Goal: Information Seeking & Learning: Learn about a topic

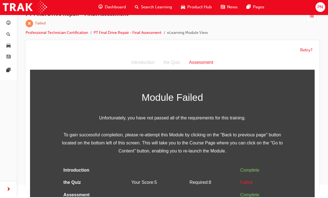
scroll to position [2, 0]
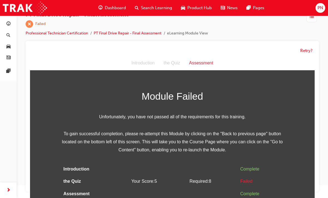
click at [308, 50] on button "Retry?" at bounding box center [306, 51] width 12 height 6
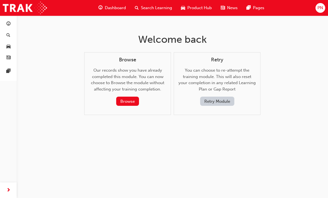
scroll to position [0, 0]
click at [225, 101] on button "Retry Module" at bounding box center [217, 101] width 34 height 9
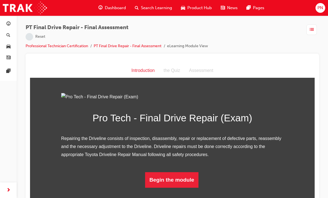
scroll to position [7, 0]
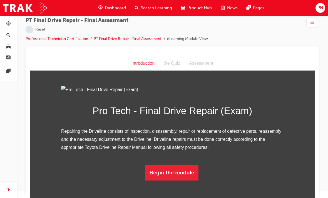
click at [176, 181] on button "Begin the module" at bounding box center [172, 173] width 54 height 16
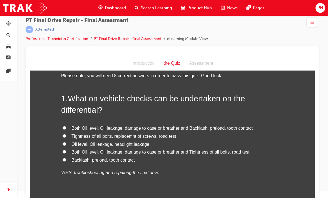
scroll to position [15, 0]
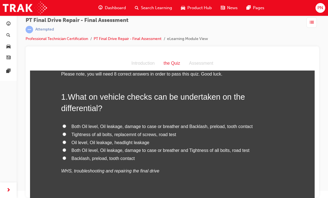
click at [63, 149] on input "Both Oil level, Oil leakage, damage to case or breather and Tightness of all bo…" at bounding box center [65, 150] width 4 height 4
radio input "true"
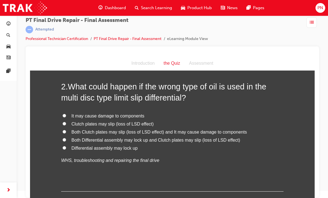
scroll to position [163, 0]
click at [63, 114] on input "It may cause damage to components" at bounding box center [65, 116] width 4 height 4
radio input "true"
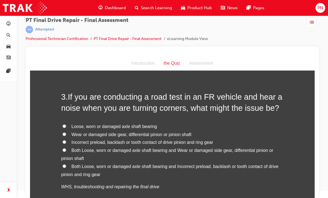
scroll to position [291, 0]
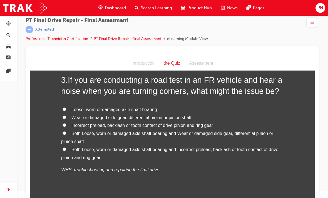
click at [65, 148] on input "Both Loose, worn or damaged axle shaft bearing and Incorrect preload, backlash …" at bounding box center [65, 150] width 4 height 4
radio input "true"
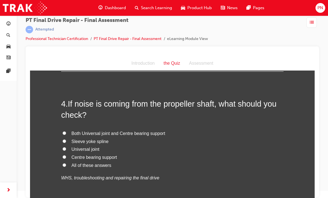
scroll to position [437, 0]
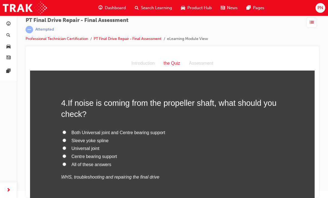
click at [62, 161] on label "All of these answers" at bounding box center [172, 165] width 222 height 8
click at [63, 163] on input "All of these answers" at bounding box center [65, 165] width 4 height 4
radio input "true"
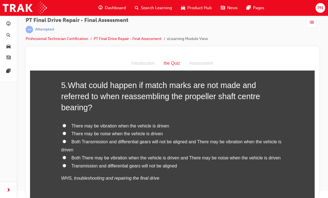
scroll to position [590, 0]
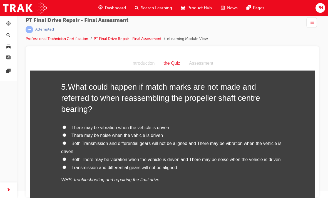
click at [66, 133] on input "There may be noise when the vehicle is driven" at bounding box center [65, 135] width 4 height 4
radio input "true"
click at [66, 141] on input "Both Transmission and differential gears will not be aligned and There may be v…" at bounding box center [65, 143] width 4 height 4
radio input "true"
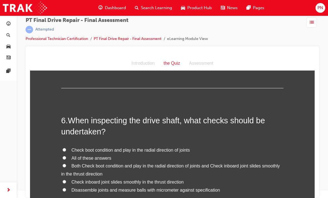
scroll to position [714, 0]
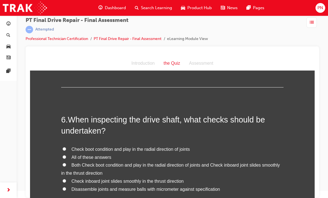
click at [63, 155] on input "All of these answers" at bounding box center [65, 157] width 4 height 4
radio input "true"
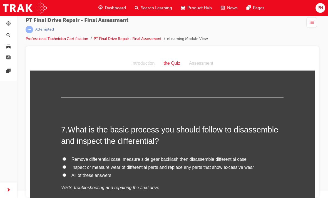
scroll to position [851, 0]
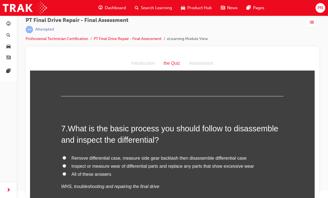
click at [63, 164] on input "Inspect or measure wear of differential parts and replace any parts that show e…" at bounding box center [65, 166] width 4 height 4
radio input "true"
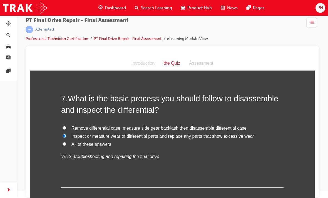
scroll to position [881, 0]
click at [68, 140] on label "All of these answers" at bounding box center [172, 144] width 222 height 8
click at [66, 142] on input "All of these answers" at bounding box center [65, 144] width 4 height 4
radio input "true"
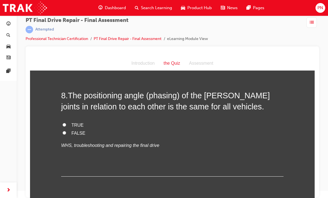
scroll to position [1004, 0]
click at [67, 122] on label "TRUE" at bounding box center [172, 126] width 222 height 8
click at [66, 124] on input "TRUE" at bounding box center [65, 126] width 4 height 4
radio input "true"
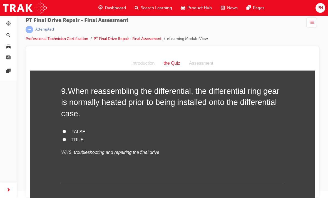
scroll to position [1125, 0]
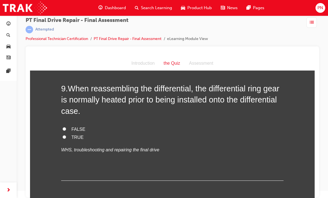
click at [66, 134] on label "TRUE" at bounding box center [172, 138] width 222 height 8
click at [66, 135] on input "TRUE" at bounding box center [65, 137] width 4 height 4
radio input "true"
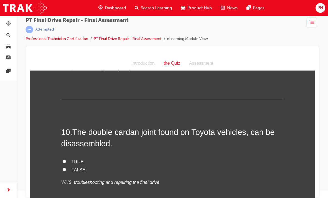
scroll to position [1207, 0]
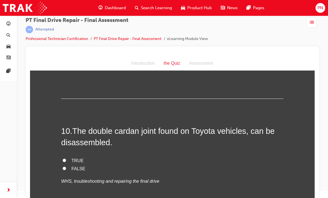
click at [66, 159] on input "TRUE" at bounding box center [65, 161] width 4 height 4
radio input "true"
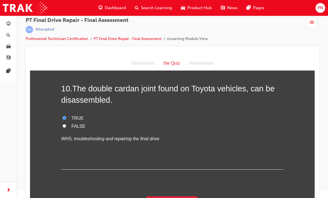
scroll to position [1249, 0]
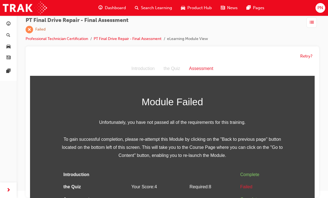
scroll to position [12, 0]
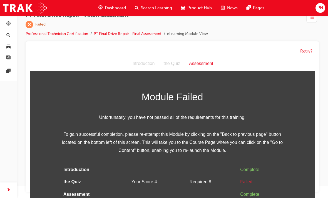
click at [312, 51] on button "Retry?" at bounding box center [306, 51] width 12 height 6
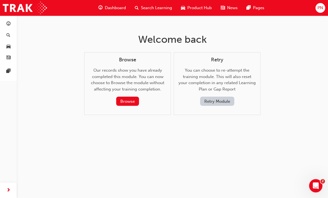
click at [216, 100] on button "Retry Module" at bounding box center [217, 101] width 34 height 9
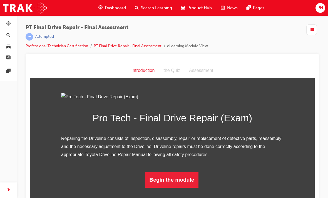
scroll to position [7, 0]
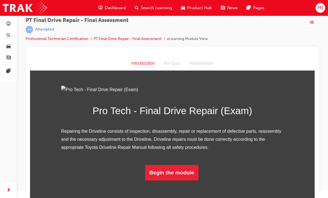
click at [180, 181] on button "Begin the module" at bounding box center [172, 173] width 54 height 16
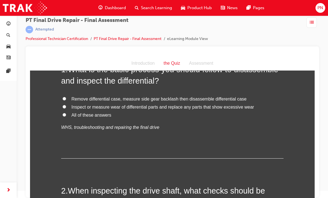
scroll to position [0, 0]
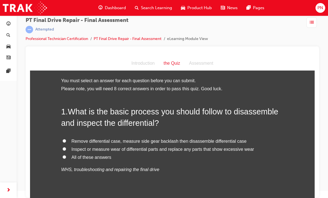
click at [68, 154] on label "All of these answers" at bounding box center [172, 158] width 222 height 8
click at [66, 155] on input "All of these answers" at bounding box center [65, 157] width 4 height 4
radio input "true"
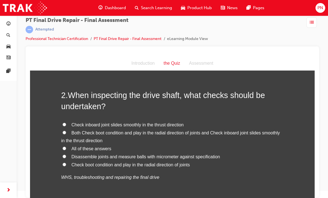
scroll to position [142, 0]
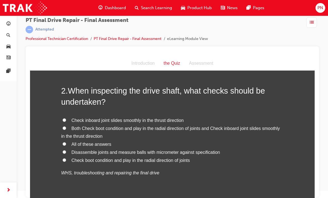
click at [65, 142] on input "All of these answers" at bounding box center [65, 144] width 4 height 4
radio input "true"
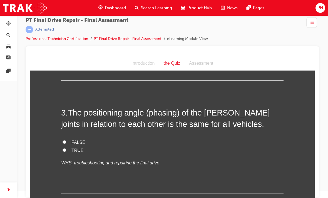
scroll to position [266, 0]
click at [63, 140] on input "FALSE" at bounding box center [65, 142] width 4 height 4
radio input "true"
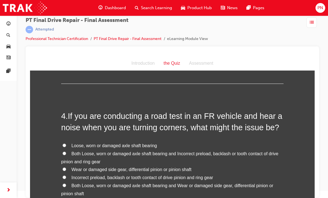
scroll to position [377, 0]
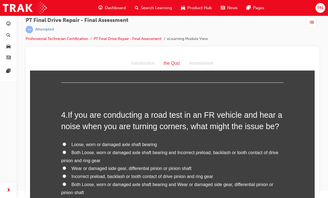
click at [68, 181] on label "Both Loose, worn or damaged axle shaft bearing and Wear or damaged side gear, d…" at bounding box center [172, 189] width 222 height 16
click at [66, 183] on input "Both Loose, worn or damaged axle shaft bearing and Wear or damaged side gear, d…" at bounding box center [65, 185] width 4 height 4
radio input "true"
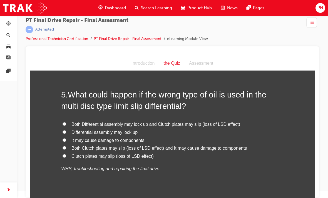
scroll to position [551, 0]
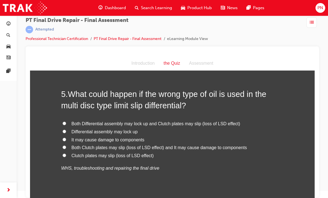
click at [66, 146] on input "Both Clutch plates may slip (loss of LSD effect) and It may cause damage to com…" at bounding box center [65, 148] width 4 height 4
radio input "true"
click at [67, 120] on label "Both Differential assembly may lock up and Clutch plates may slip (loss of LSD …" at bounding box center [172, 124] width 222 height 8
click at [66, 122] on input "Both Differential assembly may lock up and Clutch plates may slip (loss of LSD …" at bounding box center [65, 124] width 4 height 4
radio input "true"
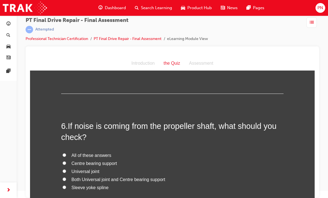
scroll to position [662, 0]
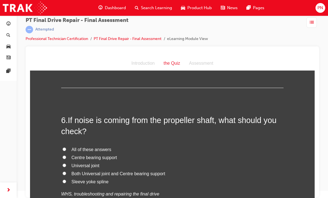
click at [63, 148] on input "All of these answers" at bounding box center [65, 150] width 4 height 4
radio input "true"
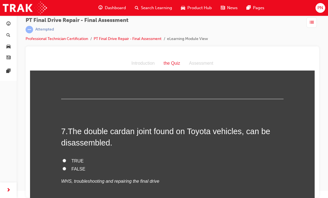
scroll to position [789, 0]
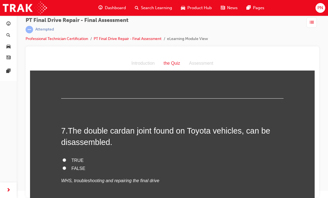
click at [64, 158] on input "TRUE" at bounding box center [65, 160] width 4 height 4
radio input "true"
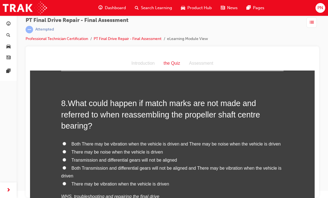
scroll to position [931, 0]
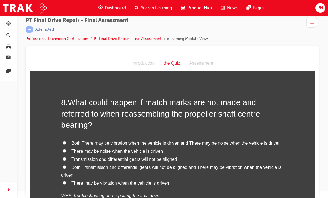
click at [65, 165] on input "Both Transmission and differential gears will not be aligned and There may be v…" at bounding box center [65, 167] width 4 height 4
radio input "true"
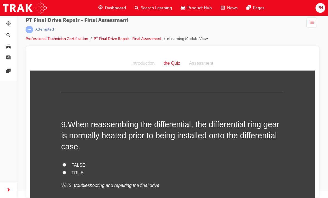
scroll to position [1066, 0]
click at [63, 171] on input "TRUE" at bounding box center [65, 173] width 4 height 4
radio input "true"
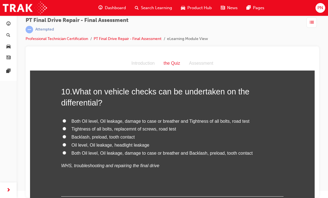
scroll to position [1222, 0]
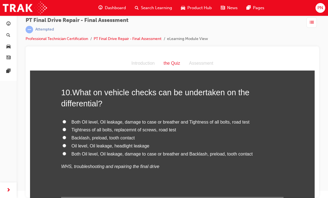
click at [69, 150] on label "Both Oil level, Oil leakage, damage to case or breather and Backlash, preload, …" at bounding box center [172, 154] width 222 height 8
click at [66, 152] on input "Both Oil level, Oil leakage, damage to case or breather and Backlash, preload, …" at bounding box center [65, 154] width 4 height 4
radio input "true"
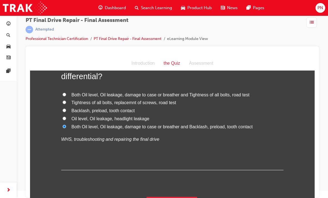
scroll to position [1249, 0]
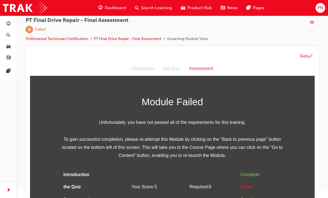
scroll to position [12, 0]
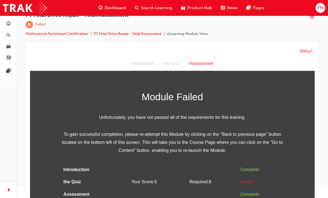
click at [306, 51] on button "Retry?" at bounding box center [306, 51] width 12 height 6
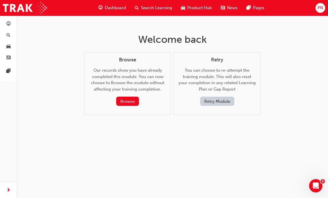
scroll to position [0, 0]
click at [118, 3] on div "Dashboard" at bounding box center [112, 7] width 36 height 11
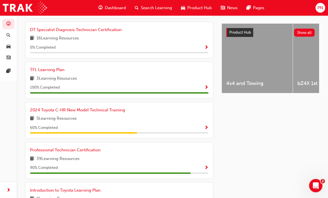
scroll to position [211, 0]
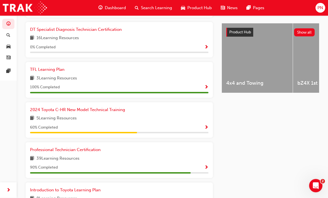
click at [205, 166] on span "Show Progress" at bounding box center [206, 168] width 4 height 5
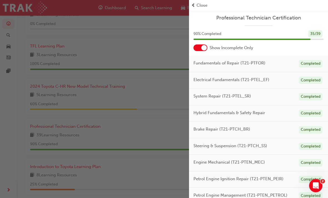
scroll to position [236, 0]
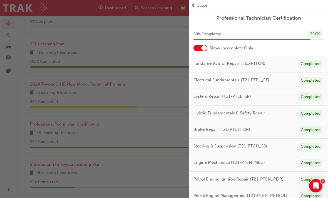
click at [197, 5] on span "Close" at bounding box center [201, 5] width 11 height 6
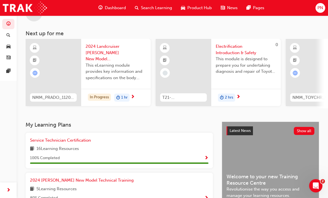
scroll to position [0, 0]
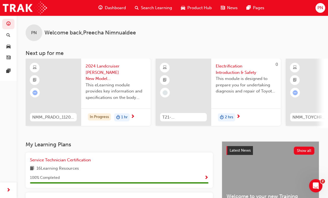
click at [117, 6] on span "Dashboard" at bounding box center [115, 8] width 21 height 6
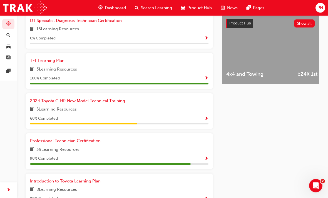
scroll to position [217, 0]
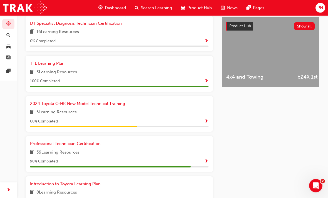
click at [210, 156] on div "Professional Technician Certification 39 Learning Resources 90 % Completed" at bounding box center [119, 154] width 187 height 36
click at [205, 159] on span "Show Progress" at bounding box center [206, 161] width 4 height 5
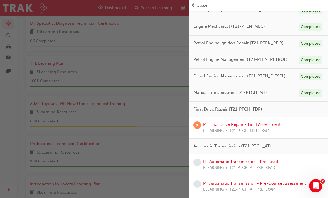
scroll to position [136, 0]
click at [265, 128] on span "T21-PTCH_FDR_EXAM" at bounding box center [250, 131] width 40 height 6
click at [258, 122] on link "PT Final Drive Repair - Final Assessment" at bounding box center [241, 124] width 77 height 5
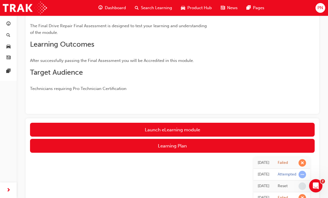
click at [162, 124] on link "Launch eLearning module" at bounding box center [172, 130] width 285 height 14
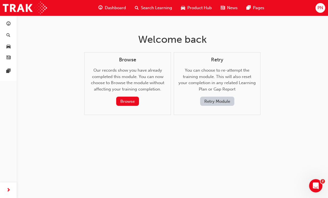
click at [213, 98] on button "Retry Module" at bounding box center [217, 101] width 34 height 9
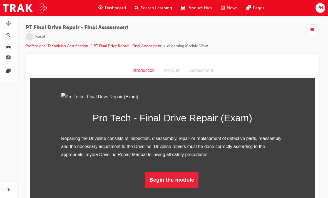
scroll to position [7, 0]
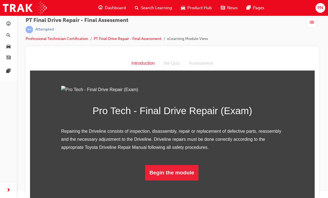
click at [173, 181] on button "Begin the module" at bounding box center [172, 173] width 54 height 16
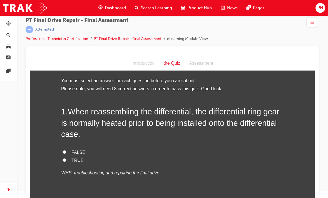
click at [63, 151] on input "FALSE" at bounding box center [65, 152] width 4 height 4
radio input "true"
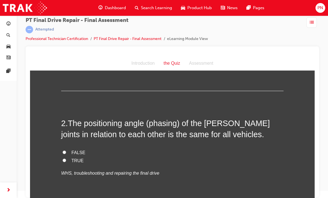
scroll to position [113, 0]
click at [63, 150] on input "FALSE" at bounding box center [65, 152] width 4 height 4
radio input "true"
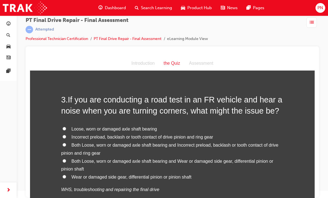
scroll to position [250, 0]
click at [63, 127] on input "Loose, worn or damaged axle shaft bearing" at bounding box center [65, 129] width 4 height 4
radio input "true"
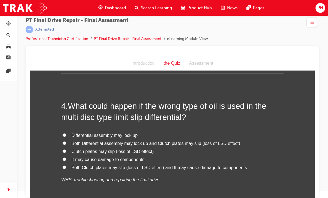
scroll to position [396, 0]
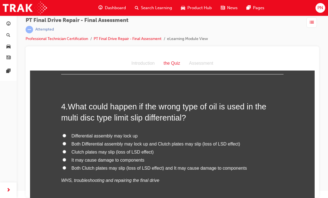
click at [61, 165] on label "Both Clutch plates may slip (loss of LSD effect) and It may cause damage to com…" at bounding box center [172, 168] width 222 height 8
click at [63, 166] on input "Both Clutch plates may slip (loss of LSD effect) and It may cause damage to com…" at bounding box center [65, 168] width 4 height 4
radio input "true"
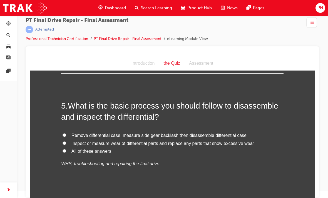
scroll to position [523, 0]
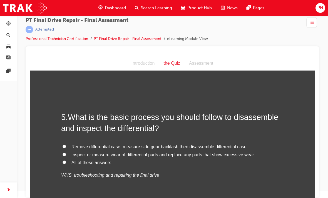
click at [63, 161] on input "All of these answers" at bounding box center [65, 163] width 4 height 4
radio input "true"
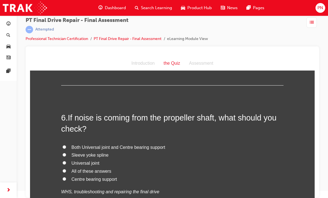
scroll to position [640, 0]
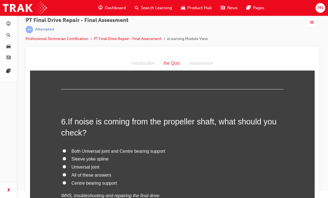
click at [65, 148] on label "Both Universal joint and Centre bearing support" at bounding box center [172, 152] width 222 height 8
click at [65, 149] on input "Both Universal joint and Centre bearing support" at bounding box center [65, 151] width 4 height 4
radio input "true"
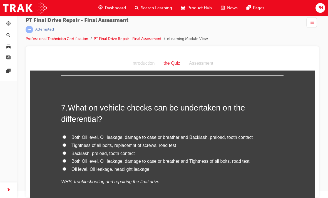
scroll to position [792, 0]
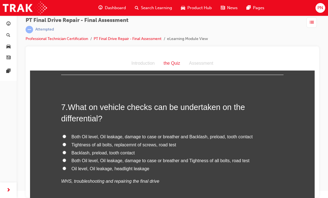
click at [63, 159] on input "Both Oil level, Oil leakage, damage to case or breather and Tightness of all bo…" at bounding box center [65, 161] width 4 height 4
radio input "true"
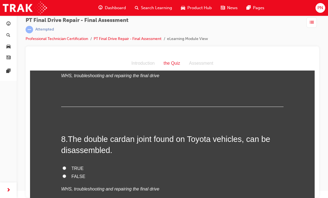
scroll to position [898, 0]
click at [63, 166] on input "TRUE" at bounding box center [65, 168] width 4 height 4
radio input "true"
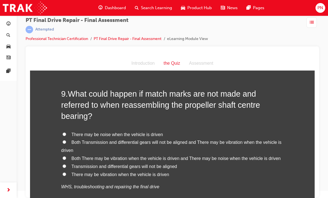
scroll to position [1057, 0]
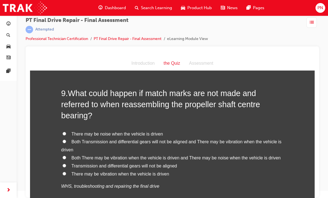
click at [64, 172] on input "There may be vibration when the vehicle is driven" at bounding box center [65, 174] width 4 height 4
radio input "true"
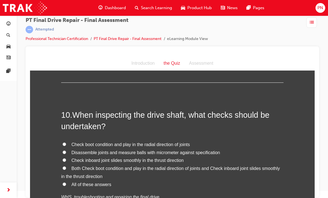
scroll to position [1192, 0]
click at [64, 158] on input "Check inboard joint slides smoothly in the thrust direction" at bounding box center [65, 160] width 4 height 4
radio input "true"
click at [63, 166] on input "Both Check boot condition and play in the radial direction of joints and Check …" at bounding box center [65, 168] width 4 height 4
radio input "true"
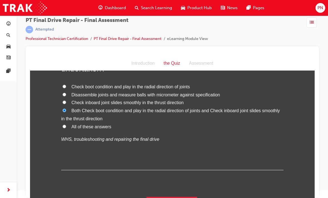
scroll to position [1249, 0]
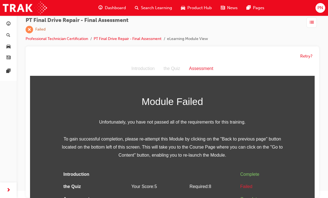
scroll to position [2, 0]
click at [310, 54] on button "Retry?" at bounding box center [306, 56] width 12 height 6
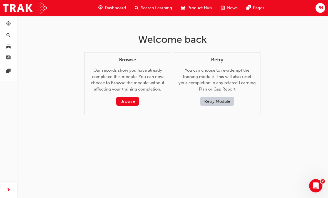
click at [222, 103] on button "Retry Module" at bounding box center [217, 101] width 34 height 9
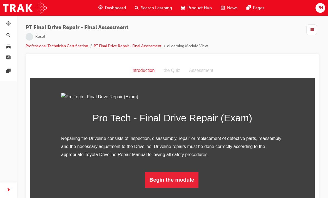
scroll to position [7, 0]
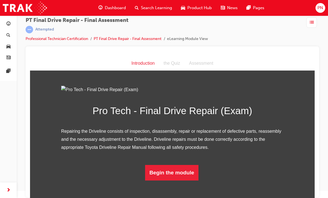
click at [172, 181] on button "Begin the module" at bounding box center [172, 173] width 54 height 16
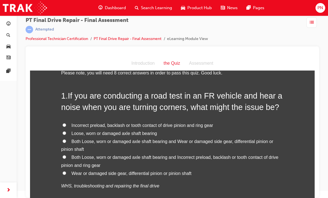
scroll to position [16, 0]
click at [67, 139] on label "Both Loose, worn or damaged axle shaft bearing and Wear or damaged side gear, d…" at bounding box center [172, 146] width 222 height 16
click at [66, 139] on input "Both Loose, worn or damaged axle shaft bearing and Wear or damaged side gear, d…" at bounding box center [65, 141] width 4 height 4
radio input "true"
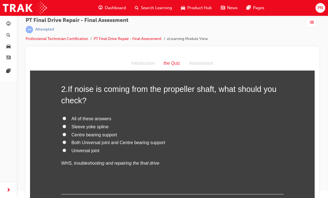
scroll to position [173, 0]
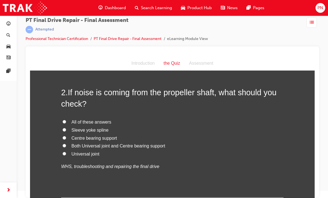
click at [67, 142] on label "Both Universal joint and Centre bearing support" at bounding box center [172, 146] width 222 height 8
click at [66, 144] on input "Both Universal joint and Centre bearing support" at bounding box center [65, 146] width 4 height 4
radio input "true"
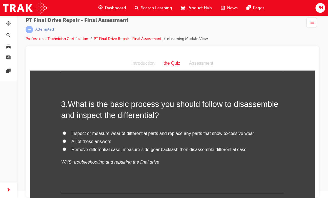
scroll to position [298, 0]
click at [66, 148] on input "Remove differential case, measure side gear backlash then disassemble different…" at bounding box center [65, 150] width 4 height 4
radio input "true"
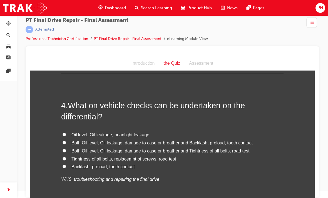
scroll to position [419, 0]
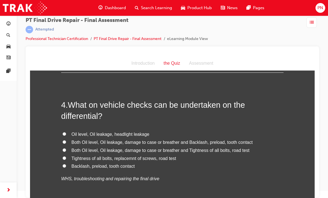
click at [66, 148] on input "Both Oil level, Oil leakage, damage to case or breather and Tightness of all bo…" at bounding box center [65, 150] width 4 height 4
radio input "true"
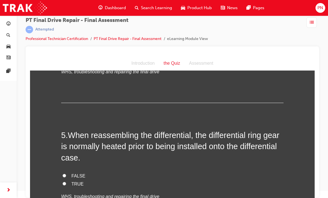
scroll to position [527, 0]
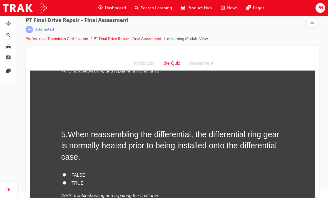
click at [66, 181] on input "TRUE" at bounding box center [65, 183] width 4 height 4
radio input "true"
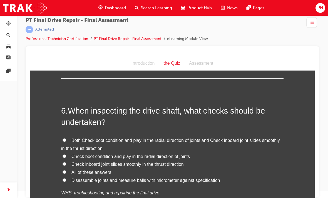
scroll to position [674, 0]
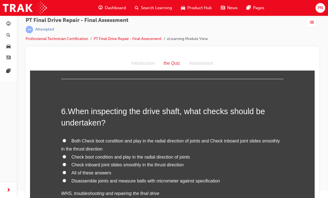
click at [238, 169] on label "All of these answers" at bounding box center [172, 173] width 222 height 8
click at [66, 171] on input "All of these answers" at bounding box center [65, 173] width 4 height 4
radio input "true"
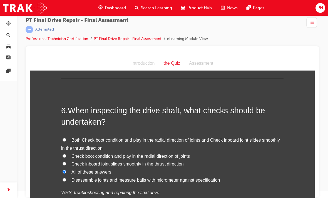
scroll to position [676, 0]
click at [66, 161] on input "Check inboard joint slides smoothly in the thrust direction" at bounding box center [65, 163] width 4 height 4
radio input "true"
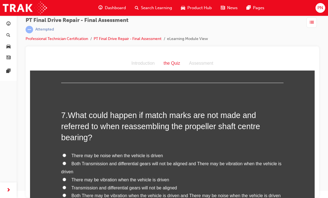
scroll to position [825, 0]
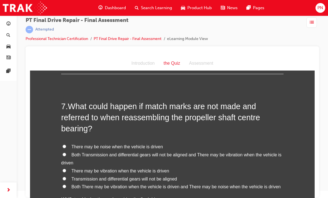
click at [65, 185] on input "Both There may be vibration when the vehicle is driven and There may be noise w…" at bounding box center [65, 187] width 4 height 4
radio input "true"
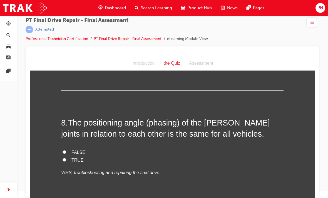
scroll to position [965, 0]
click at [65, 150] on input "FALSE" at bounding box center [65, 152] width 4 height 4
radio input "true"
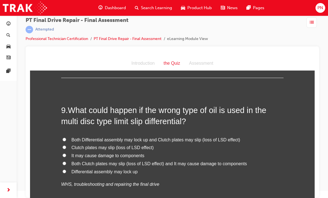
scroll to position [1099, 0]
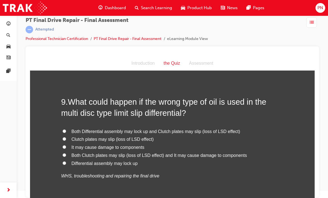
click at [68, 152] on label "Both Clutch plates may slip (loss of LSD effect) and It may cause damage to com…" at bounding box center [172, 156] width 222 height 8
click at [66, 153] on input "Both Clutch plates may slip (loss of LSD effect) and It may cause damage to com…" at bounding box center [65, 155] width 4 height 4
radio input "true"
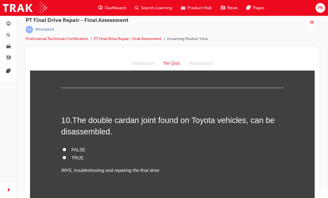
scroll to position [1222, 0]
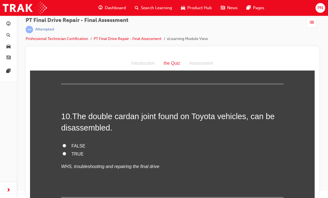
click at [64, 152] on input "TRUE" at bounding box center [65, 154] width 4 height 4
radio input "true"
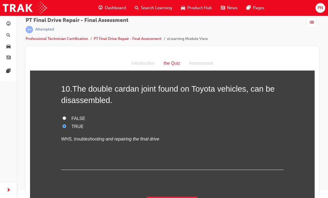
scroll to position [1249, 0]
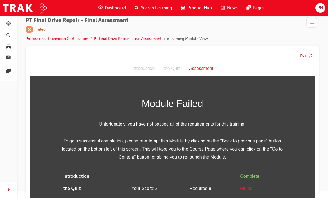
click at [312, 51] on div "Retry?" at bounding box center [172, 56] width 285 height 11
click at [302, 54] on button "Retry?" at bounding box center [306, 56] width 12 height 6
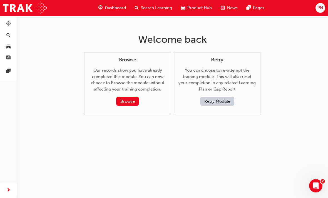
click at [216, 98] on button "Retry Module" at bounding box center [217, 101] width 34 height 9
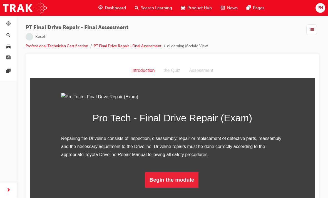
scroll to position [7, 0]
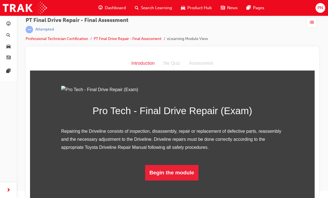
click at [175, 181] on button "Begin the module" at bounding box center [172, 173] width 54 height 16
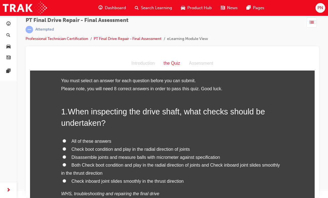
click at [66, 138] on label "All of these answers" at bounding box center [172, 142] width 222 height 8
click at [66, 139] on input "All of these answers" at bounding box center [65, 141] width 4 height 4
radio input "true"
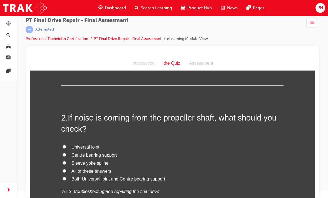
scroll to position [140, 0]
click at [66, 144] on input "Universal joint" at bounding box center [65, 146] width 4 height 4
radio input "true"
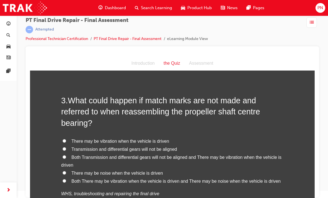
scroll to position [295, 0]
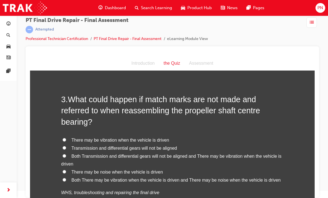
click at [66, 178] on input "Both There may be vibration when the vehicle is driven and There may be noise w…" at bounding box center [65, 180] width 4 height 4
radio input "true"
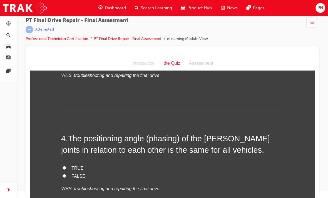
scroll to position [413, 0]
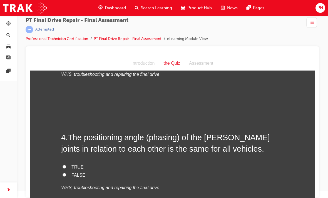
click at [65, 173] on input "FALSE" at bounding box center [65, 175] width 4 height 4
radio input "true"
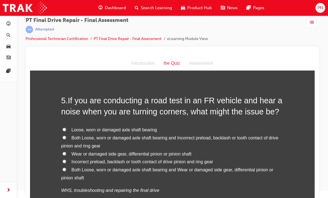
scroll to position [566, 0]
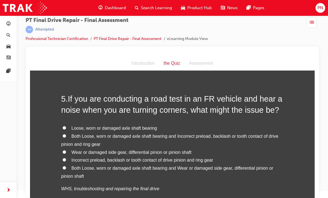
click at [65, 158] on input "Incorrect preload, backlash or tooth contact of drive pinion and ring gear" at bounding box center [65, 160] width 4 height 4
radio input "true"
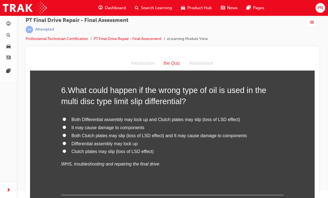
scroll to position [728, 0]
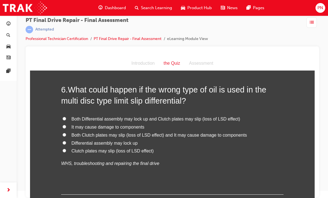
click at [64, 133] on input "Both Clutch plates may slip (loss of LSD effect) and It may cause damage to com…" at bounding box center [65, 135] width 4 height 4
radio input "true"
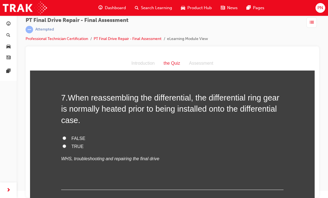
scroll to position [858, 0]
click at [66, 144] on input "TRUE" at bounding box center [65, 146] width 4 height 4
radio input "true"
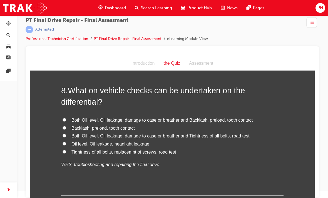
scroll to position [1004, 0]
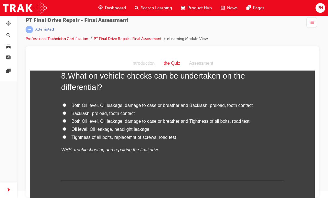
click at [62, 102] on label "Both Oil level, Oil leakage, damage to case or breather and Backlash, preload, …" at bounding box center [172, 106] width 222 height 8
click at [63, 103] on input "Both Oil level, Oil leakage, damage to case or breather and Backlash, preload, …" at bounding box center [65, 105] width 4 height 4
radio input "true"
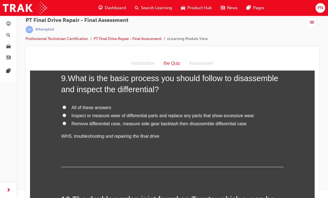
scroll to position [1139, 0]
click at [64, 106] on input "All of these answers" at bounding box center [65, 108] width 4 height 4
radio input "true"
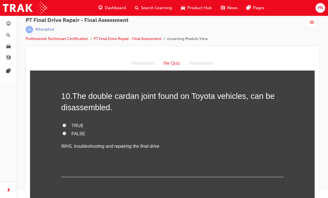
scroll to position [1230, 0]
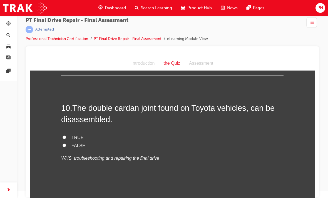
click at [67, 134] on label "TRUE" at bounding box center [172, 138] width 222 height 8
click at [66, 136] on input "TRUE" at bounding box center [65, 138] width 4 height 4
radio input "true"
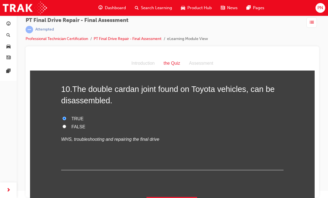
scroll to position [1249, 0]
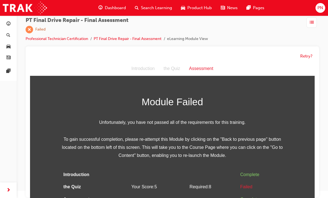
scroll to position [12, 0]
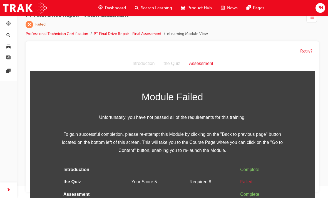
click at [303, 52] on button "Retry?" at bounding box center [306, 51] width 12 height 6
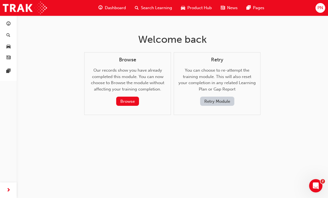
scroll to position [0, 0]
click at [229, 102] on button "Retry Module" at bounding box center [217, 101] width 34 height 9
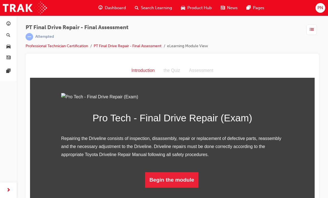
scroll to position [7, 0]
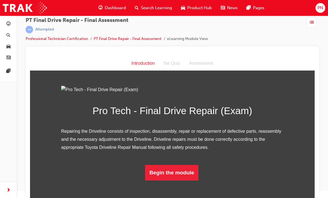
click at [182, 181] on button "Begin the module" at bounding box center [172, 173] width 54 height 16
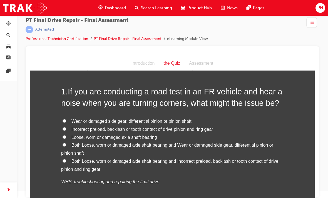
scroll to position [20, 0]
click at [70, 144] on label "Both Loose, worn or damaged axle shaft bearing and Wear or damaged side gear, d…" at bounding box center [172, 149] width 222 height 16
click at [66, 144] on input "Both Loose, worn or damaged axle shaft bearing and Wear or damaged side gear, d…" at bounding box center [65, 145] width 4 height 4
radio input "true"
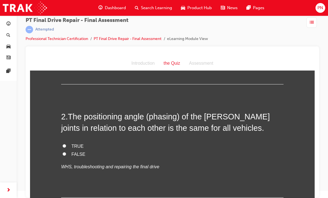
scroll to position [157, 0]
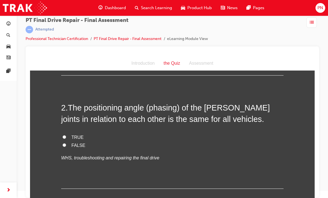
click at [86, 143] on label "FALSE" at bounding box center [172, 146] width 222 height 8
click at [66, 143] on input "FALSE" at bounding box center [65, 145] width 4 height 4
radio input "true"
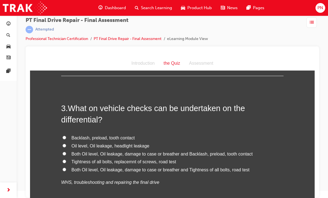
scroll to position [273, 0]
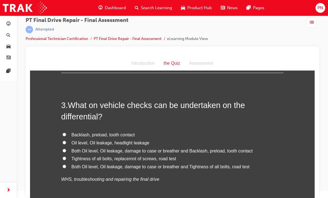
click at [230, 164] on span "Both Oil level, Oil leakage, damage to case or breather and Tightness of all bo…" at bounding box center [160, 166] width 178 height 5
click at [66, 165] on input "Both Oil level, Oil leakage, damage to case or breather and Tightness of all bo…" at bounding box center [65, 167] width 4 height 4
radio input "true"
click at [235, 149] on span "Both Oil level, Oil leakage, damage to case or breather and Backlash, preload, …" at bounding box center [161, 151] width 181 height 5
click at [66, 149] on input "Both Oil level, Oil leakage, damage to case or breather and Backlash, preload, …" at bounding box center [65, 151] width 4 height 4
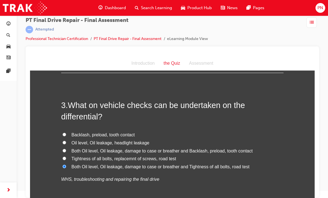
radio input "true"
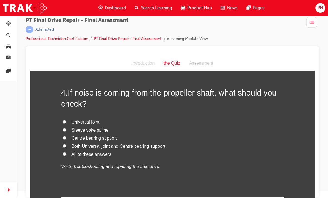
scroll to position [417, 0]
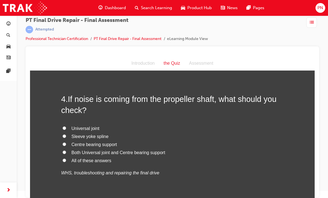
click at [96, 142] on span "Centre bearing support" at bounding box center [94, 144] width 46 height 5
click at [66, 143] on input "Centre bearing support" at bounding box center [65, 145] width 4 height 4
radio input "true"
click at [99, 134] on span "Sleeve yoke spline" at bounding box center [89, 136] width 37 height 5
click at [66, 134] on input "Sleeve yoke spline" at bounding box center [65, 136] width 4 height 4
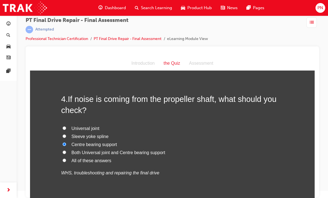
radio input "true"
click at [99, 126] on span "Universal joint" at bounding box center [85, 128] width 28 height 5
click at [66, 126] on input "Universal joint" at bounding box center [65, 128] width 4 height 4
radio input "true"
click at [145, 150] on span "Both Universal joint and Centre bearing support" at bounding box center [118, 152] width 94 height 5
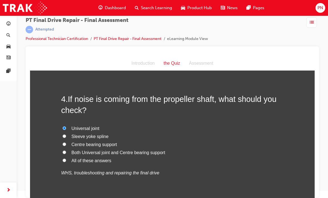
click at [66, 151] on input "Both Universal joint and Centre bearing support" at bounding box center [65, 153] width 4 height 4
radio input "true"
click at [110, 157] on label "All of these answers" at bounding box center [172, 161] width 222 height 8
click at [66, 159] on input "All of these answers" at bounding box center [65, 161] width 4 height 4
radio input "true"
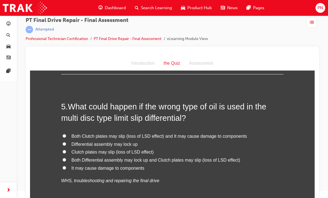
scroll to position [553, 0]
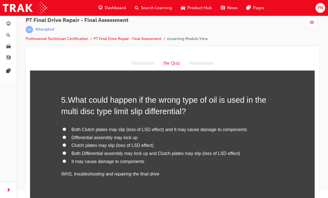
click at [179, 127] on span "Both Clutch plates may slip (loss of LSD effect) and It may cause damage to com…" at bounding box center [158, 129] width 175 height 5
click at [66, 128] on input "Both Clutch plates may slip (loss of LSD effect) and It may cause damage to com…" at bounding box center [65, 130] width 4 height 4
radio input "true"
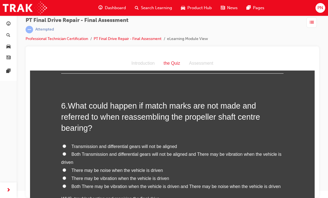
scroll to position [693, 0]
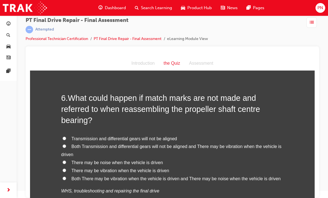
click at [219, 175] on label "Both There may be vibration when the vehicle is driven and There may be noise w…" at bounding box center [172, 179] width 222 height 8
click at [66, 177] on input "Both There may be vibration when the vehicle is driven and There may be noise w…" at bounding box center [65, 179] width 4 height 4
radio input "true"
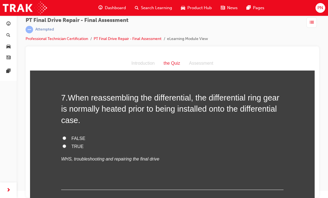
scroll to position [849, 0]
click at [77, 144] on span "TRUE" at bounding box center [77, 146] width 12 height 5
click at [66, 145] on input "TRUE" at bounding box center [65, 147] width 4 height 4
radio input "true"
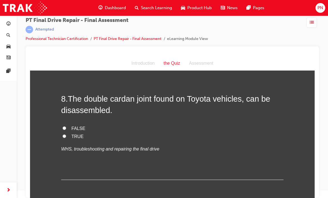
scroll to position [972, 0]
click at [73, 133] on label "TRUE" at bounding box center [172, 137] width 222 height 8
click at [66, 135] on input "TRUE" at bounding box center [65, 137] width 4 height 4
radio input "true"
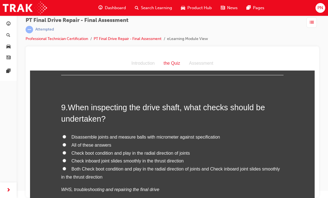
scroll to position [1084, 0]
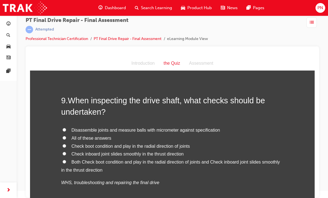
click at [106, 136] on span "All of these answers" at bounding box center [91, 138] width 40 height 5
click at [66, 136] on input "All of these answers" at bounding box center [65, 138] width 4 height 4
radio input "true"
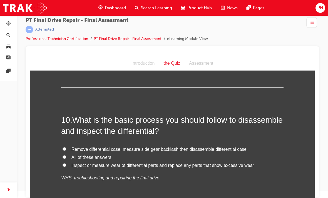
scroll to position [1211, 0]
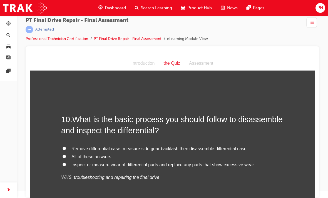
click at [103, 154] on span "All of these answers" at bounding box center [91, 156] width 40 height 5
click at [66, 155] on input "All of these answers" at bounding box center [65, 157] width 4 height 4
radio input "true"
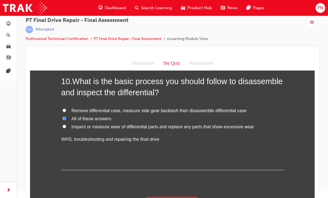
scroll to position [1249, 0]
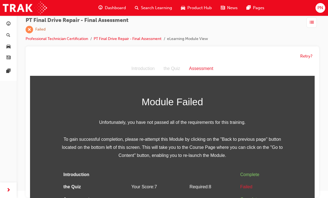
scroll to position [12, 0]
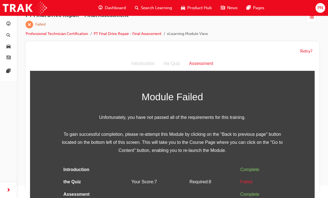
click at [201, 68] on div "Introduction the Quiz Assessment" at bounding box center [172, 63] width 285 height 14
click at [156, 34] on link "PT Final Drive Repair - Final Assessment" at bounding box center [128, 33] width 68 height 5
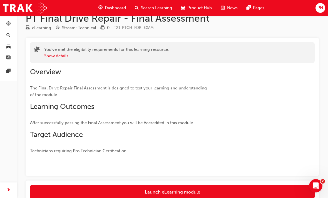
click at [218, 186] on link "Launch eLearning module" at bounding box center [172, 192] width 285 height 14
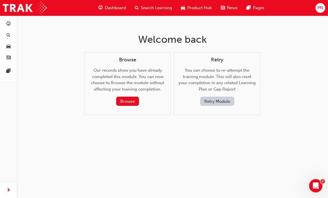
click at [222, 100] on button "Retry Module" at bounding box center [217, 101] width 34 height 9
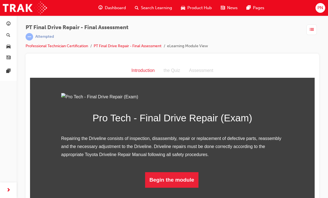
scroll to position [42, 0]
click at [184, 188] on button "Begin the module" at bounding box center [172, 180] width 54 height 16
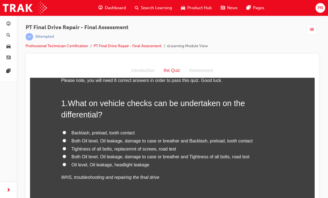
scroll to position [21, 0]
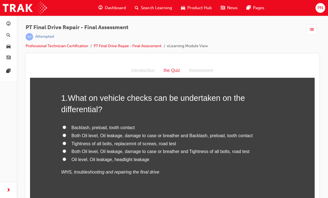
click at [239, 134] on span "Both Oil level, Oil leakage, damage to case or breather and Backlash, preload, …" at bounding box center [161, 135] width 181 height 5
click at [66, 134] on input "Both Oil level, Oil leakage, damage to case or breather and Backlash, preload, …" at bounding box center [65, 136] width 4 height 4
radio input "true"
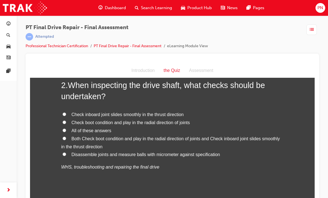
scroll to position [168, 0]
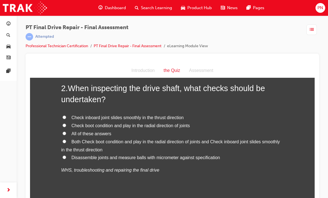
click at [245, 140] on span "Both Check boot condition and play in the radial direction of joints and Check …" at bounding box center [170, 145] width 219 height 13
click at [66, 140] on input "Both Check boot condition and play in the radial direction of joints and Check …" at bounding box center [65, 142] width 4 height 4
radio input "true"
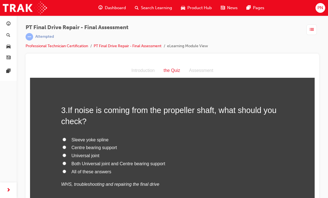
scroll to position [292, 0]
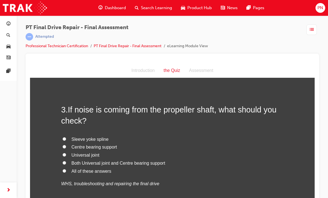
click at [100, 169] on span "All of these answers" at bounding box center [91, 171] width 40 height 5
click at [66, 169] on input "All of these answers" at bounding box center [65, 171] width 4 height 4
radio input "true"
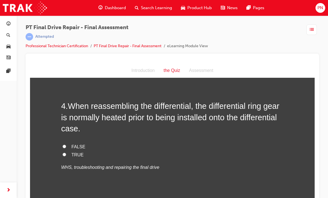
scroll to position [437, 0]
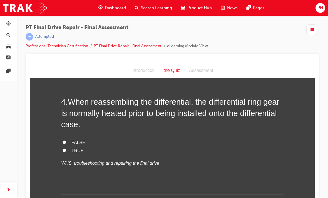
click at [78, 148] on span "TRUE" at bounding box center [77, 150] width 12 height 5
click at [66, 149] on input "TRUE" at bounding box center [65, 151] width 4 height 4
radio input "true"
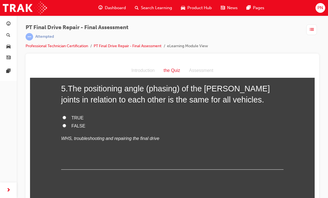
scroll to position [573, 0]
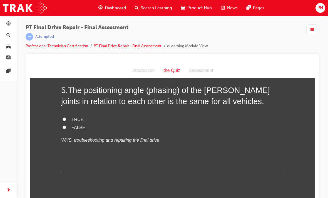
click at [64, 126] on input "FALSE" at bounding box center [65, 128] width 4 height 4
radio input "true"
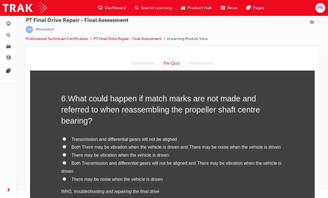
scroll to position [679, 0]
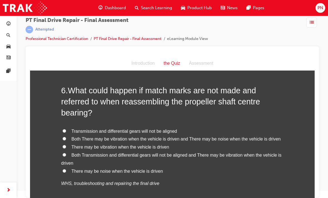
click at [214, 137] on span "Both There may be vibration when the vehicle is driven and There may be noise w…" at bounding box center [175, 139] width 209 height 5
click at [66, 137] on input "Both There may be vibration when the vehicle is driven and There may be noise w…" at bounding box center [65, 139] width 4 height 4
radio input "true"
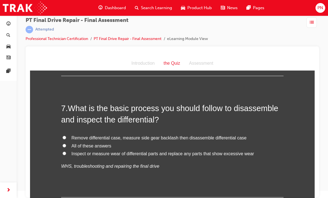
scroll to position [818, 0]
click at [99, 143] on span "All of these answers" at bounding box center [91, 145] width 40 height 5
click at [66, 144] on input "All of these answers" at bounding box center [65, 146] width 4 height 4
radio input "true"
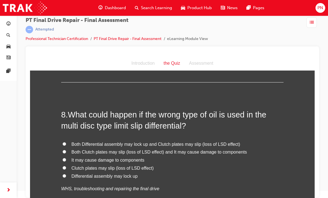
scroll to position [933, 0]
click at [271, 172] on label "Differential assembly may lock up" at bounding box center [172, 176] width 222 height 8
click at [66, 174] on input "Differential assembly may lock up" at bounding box center [65, 176] width 4 height 4
radio input "true"
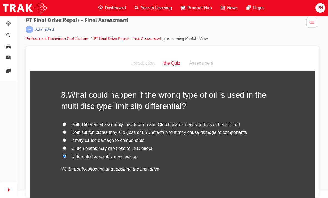
scroll to position [957, 0]
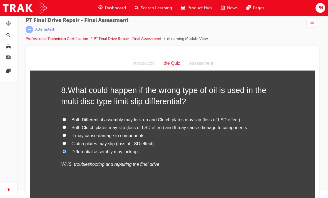
click at [222, 118] on span "Both Differential assembly may lock up and Clutch plates may slip (loss of LSD …" at bounding box center [155, 120] width 169 height 5
click at [66, 118] on input "Both Differential assembly may lock up and Clutch plates may slip (loss of LSD …" at bounding box center [65, 120] width 4 height 4
radio input "true"
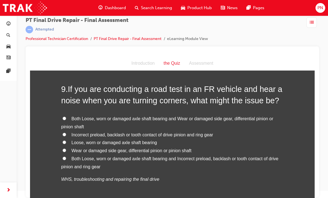
scroll to position [1094, 0]
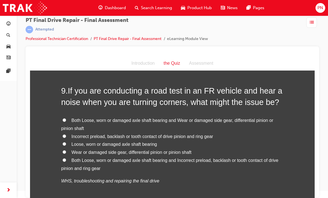
click at [200, 117] on label "Both Loose, worn or damaged axle shaft bearing and Wear or damaged side gear, d…" at bounding box center [172, 125] width 222 height 16
click at [66, 118] on input "Both Loose, worn or damaged axle shaft bearing and Wear or damaged side gear, d…" at bounding box center [65, 120] width 4 height 4
radio input "true"
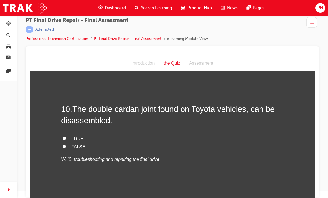
scroll to position [1228, 0]
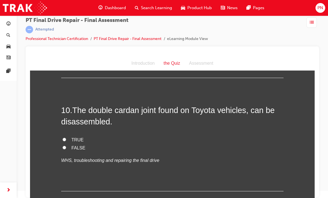
click at [81, 146] on span "FALSE" at bounding box center [78, 148] width 14 height 5
click at [66, 146] on input "FALSE" at bounding box center [65, 148] width 4 height 4
radio input "true"
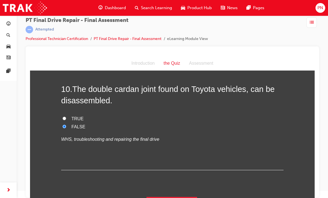
scroll to position [1249, 0]
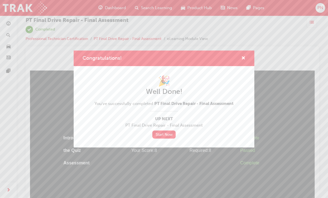
click at [163, 137] on link "Start Now" at bounding box center [163, 135] width 23 height 8
click at [167, 137] on link "Start Now" at bounding box center [163, 135] width 23 height 8
click at [169, 132] on link "Start Now" at bounding box center [163, 135] width 23 height 8
click at [168, 132] on link "Start Now" at bounding box center [163, 135] width 23 height 8
click at [249, 63] on div "Congratulations!" at bounding box center [164, 59] width 181 height 16
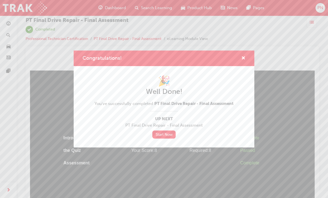
click at [240, 54] on div "Congratulations!" at bounding box center [164, 59] width 181 height 16
click at [242, 59] on span "cross-icon" at bounding box center [243, 58] width 4 height 5
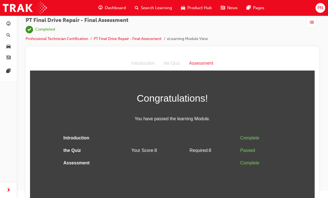
click at [108, 6] on span "Dashboard" at bounding box center [115, 8] width 21 height 6
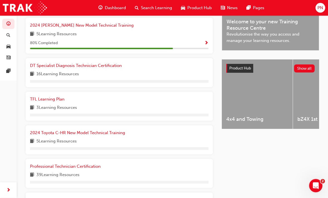
scroll to position [205, 0]
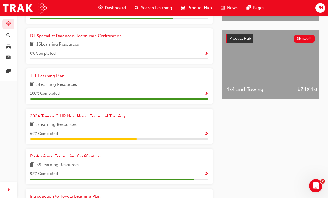
click at [205, 172] on span "Show Progress" at bounding box center [206, 174] width 4 height 5
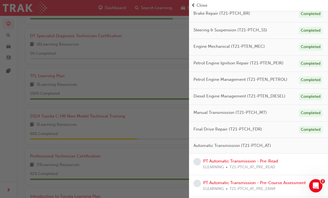
scroll to position [116, 0]
click at [267, 159] on link "PT Automatic Transmission - Pre-Read" at bounding box center [240, 161] width 75 height 5
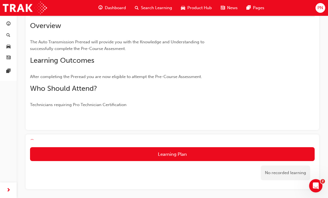
scroll to position [46, 0]
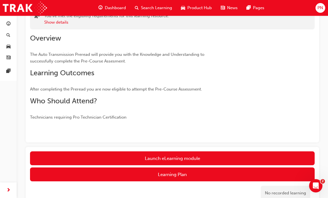
click at [231, 154] on link "Launch eLearning module" at bounding box center [172, 158] width 285 height 14
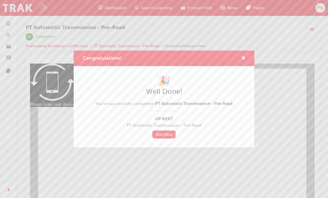
click at [166, 134] on link "Start Now" at bounding box center [163, 135] width 23 height 8
click at [244, 56] on span "cross-icon" at bounding box center [243, 58] width 4 height 5
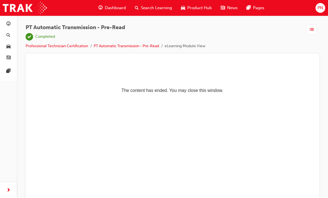
click at [121, 18] on div "PT Automatic Transmission - Pre-Read | Completed Professional Technician Certif…" at bounding box center [172, 100] width 311 height 169
click at [118, 6] on span "Dashboard" at bounding box center [115, 8] width 21 height 6
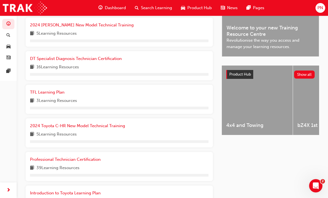
scroll to position [192, 0]
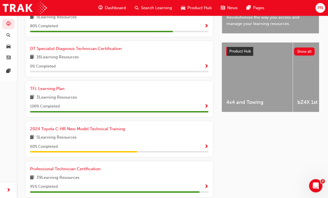
click at [204, 184] on span "Show Progress" at bounding box center [206, 186] width 4 height 5
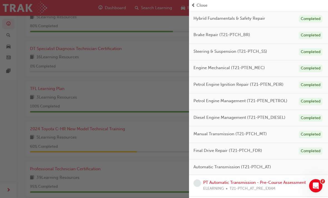
scroll to position [94, 0]
click at [253, 182] on link "PT Automatic Transmission - Pre-Course Assessment" at bounding box center [254, 182] width 103 height 5
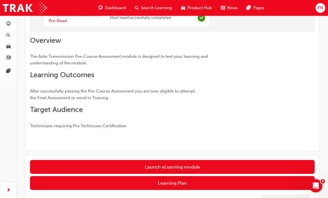
click at [214, 147] on div "To be eligible to attempt this learning resource, you must first complete the f…" at bounding box center [172, 72] width 293 height 158
click at [212, 166] on button "Launch eLearning module" at bounding box center [172, 167] width 285 height 14
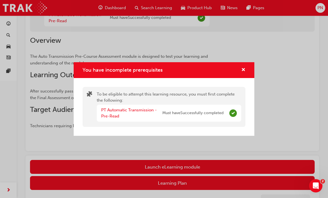
click at [147, 116] on link "PT Automatic Transmission - Pre-Read" at bounding box center [129, 113] width 56 height 11
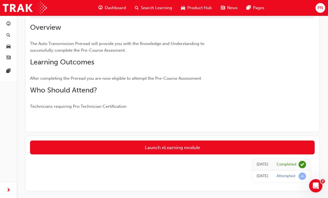
click at [221, 148] on link "Launch eLearning module" at bounding box center [172, 148] width 285 height 14
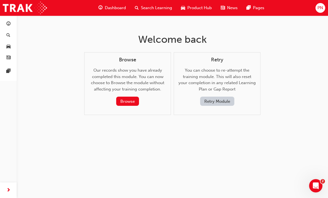
click at [226, 98] on button "Retry Module" at bounding box center [217, 101] width 34 height 9
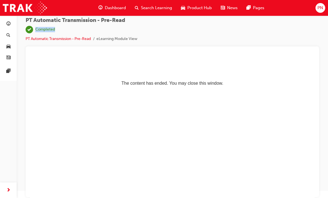
click at [118, 38] on li "eLearning Module View" at bounding box center [116, 39] width 41 height 6
click at [121, 12] on div "Dashboard" at bounding box center [112, 7] width 36 height 11
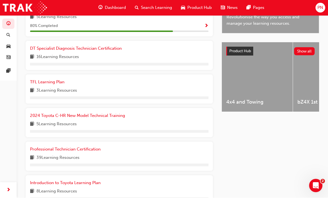
scroll to position [192, 0]
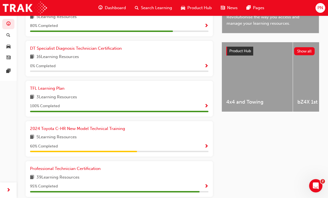
click at [208, 178] on div "Professional Technician Certification 39 Learning Resources 95 % Completed" at bounding box center [119, 179] width 178 height 27
click at [202, 183] on div "95 % Completed" at bounding box center [119, 186] width 178 height 7
click at [203, 185] on div "95 % Completed" at bounding box center [119, 186] width 178 height 7
click at [206, 184] on span "Show Progress" at bounding box center [206, 186] width 4 height 5
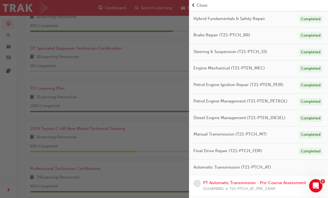
scroll to position [94, 0]
click at [288, 180] on link "PT Automatic Transmission - Pre-Course Assessment" at bounding box center [254, 182] width 103 height 5
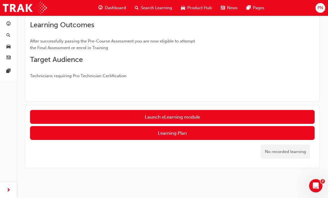
scroll to position [81, 0]
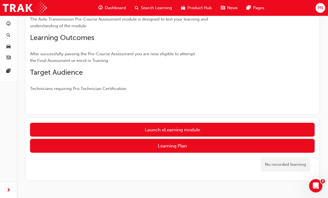
click at [257, 126] on link "Launch eLearning module" at bounding box center [172, 130] width 285 height 14
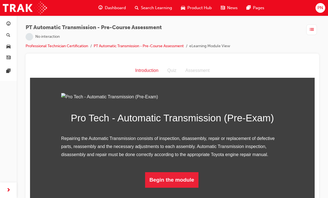
scroll to position [42, 0]
click at [191, 188] on button "Begin the module" at bounding box center [172, 180] width 54 height 16
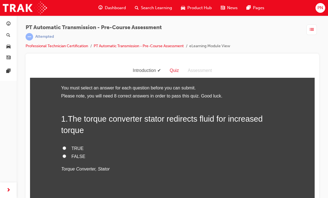
click at [72, 154] on span "FALSE" at bounding box center [78, 156] width 14 height 5
click at [66, 154] on input "FALSE" at bounding box center [65, 156] width 4 height 4
radio input "true"
click at [75, 148] on span "TRUE" at bounding box center [77, 148] width 12 height 5
click at [66, 148] on input "TRUE" at bounding box center [65, 148] width 4 height 4
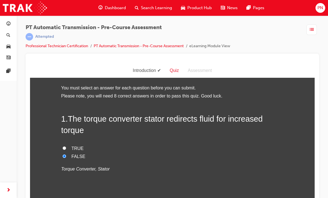
radio input "true"
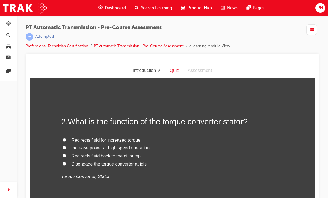
scroll to position [111, 0]
click at [133, 139] on span "Redirects fluid for increased torque" at bounding box center [105, 140] width 69 height 5
click at [66, 139] on input "Redirects fluid for increased torque" at bounding box center [65, 140] width 4 height 4
radio input "true"
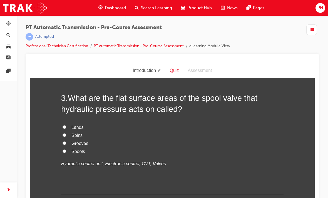
scroll to position [258, 0]
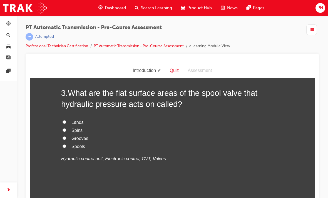
click at [79, 120] on span "Lands" at bounding box center [77, 122] width 12 height 5
click at [66, 120] on input "Lands" at bounding box center [65, 122] width 4 height 4
radio input "true"
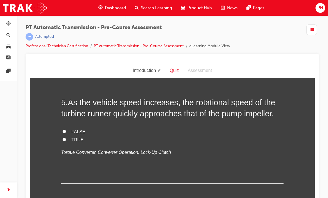
scroll to position [526, 0]
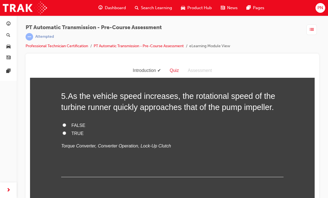
click at [72, 24] on label "3.1" at bounding box center [172, 20] width 222 height 8
click at [66, 22] on input "3.1" at bounding box center [65, 20] width 4 height 4
radio input "true"
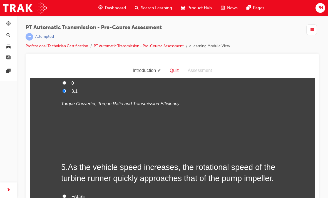
scroll to position [454, 0]
click at [140, 60] on img at bounding box center [172, 56] width 222 height 8
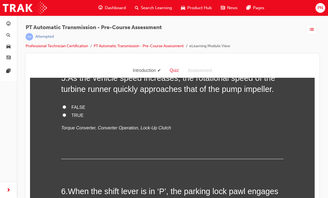
scroll to position [542, 0]
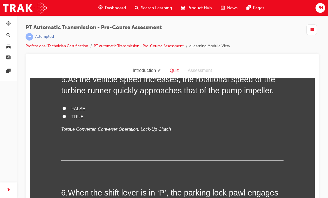
radio input "true"
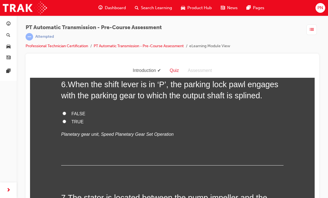
scroll to position [650, 0]
click at [75, 11] on span "TRUE" at bounding box center [77, 8] width 12 height 5
click at [66, 10] on input "TRUE" at bounding box center [65, 9] width 4 height 4
radio input "true"
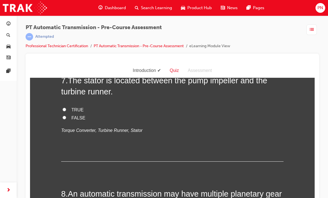
scroll to position [769, 0]
click at [78, 6] on span "TRUE" at bounding box center [77, 4] width 12 height 5
click at [66, 6] on input "TRUE" at bounding box center [65, 4] width 4 height 4
radio input "true"
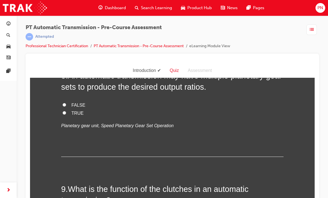
scroll to position [886, 0]
radio input "true"
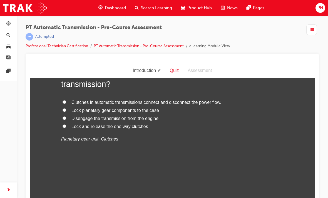
scroll to position [1001, 0]
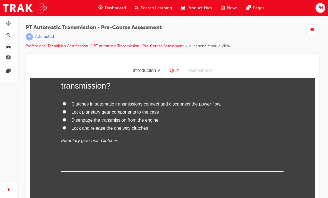
radio input "true"
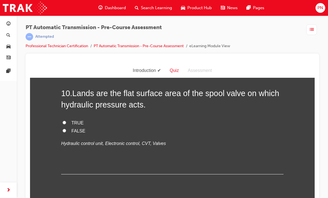
scroll to position [1111, 0]
radio input "true"
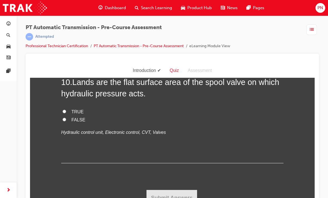
scroll to position [1239, 0]
click at [78, 114] on span "TRUE" at bounding box center [77, 111] width 12 height 5
click at [66, 113] on input "TRUE" at bounding box center [65, 112] width 4 height 4
radio input "true"
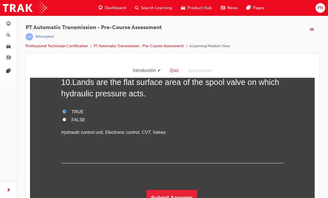
click at [182, 195] on button "Submit Answers" at bounding box center [171, 198] width 51 height 16
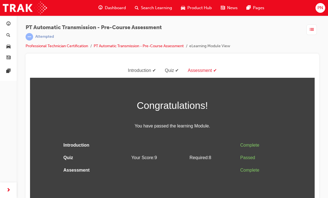
scroll to position [0, 0]
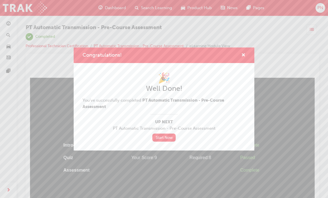
click at [223, 86] on h2 "Well Done!" at bounding box center [164, 88] width 163 height 9
click at [166, 139] on link "Start Now" at bounding box center [163, 138] width 23 height 8
click at [167, 135] on link "Start Now" at bounding box center [163, 138] width 23 height 8
click at [242, 57] on span "cross-icon" at bounding box center [243, 55] width 4 height 5
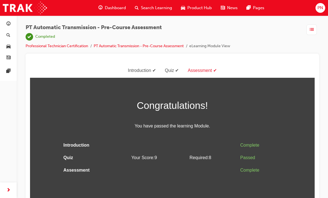
scroll to position [7, 0]
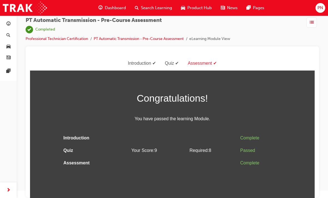
click at [83, 36] on link "Professional Technician Certification" at bounding box center [57, 38] width 63 height 5
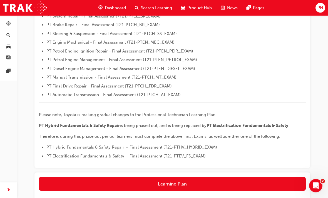
scroll to position [210, 0]
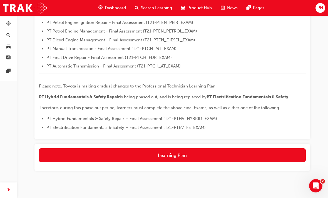
click at [118, 4] on div "Dashboard" at bounding box center [112, 7] width 36 height 11
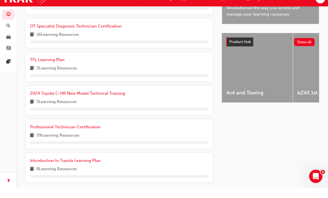
scroll to position [205, 0]
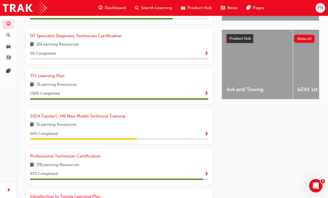
click at [206, 172] on span "Show Progress" at bounding box center [206, 174] width 4 height 5
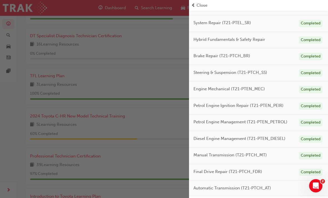
scroll to position [73, 0]
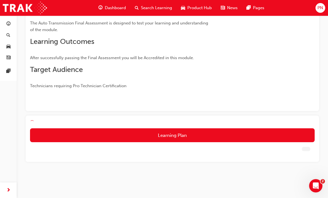
scroll to position [31, 0]
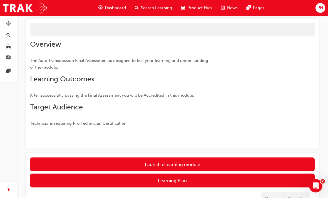
click at [241, 164] on button "Launch eLearning module" at bounding box center [172, 165] width 285 height 14
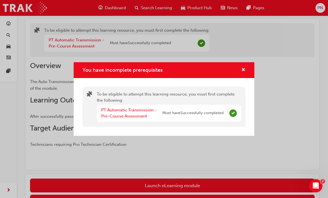
click at [215, 119] on div "PT Automatic Transmission - Pre-Course Assessment Must have Successfully comple…" at bounding box center [162, 113] width 122 height 13
click at [248, 164] on div "You have incomplete prerequisites To be eligible to attempt this learning resou…" at bounding box center [164, 99] width 328 height 198
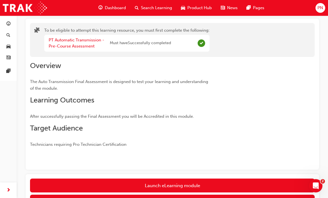
click at [210, 185] on button "Launch eLearning module" at bounding box center [172, 186] width 285 height 14
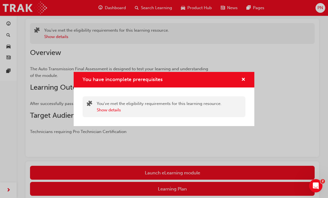
click at [109, 113] on button "Show details" at bounding box center [109, 110] width 24 height 6
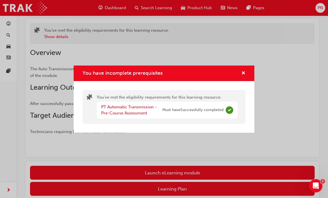
click at [237, 77] on div "You have incomplete prerequisites" at bounding box center [241, 73] width 9 height 7
click at [239, 77] on div "You have incomplete prerequisites" at bounding box center [241, 73] width 9 height 7
click at [248, 81] on div "You have incomplete prerequisites" at bounding box center [164, 74] width 181 height 16
click at [238, 77] on div "You have incomplete prerequisites" at bounding box center [241, 73] width 9 height 7
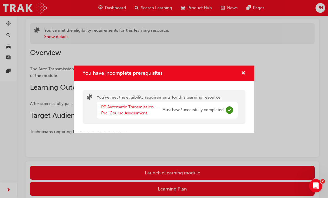
click at [241, 76] on span "cross-icon" at bounding box center [243, 73] width 4 height 5
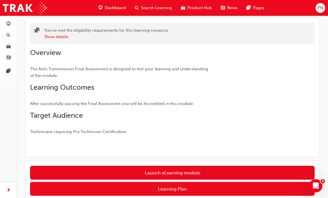
click at [121, 3] on div "Dashboard" at bounding box center [112, 7] width 36 height 11
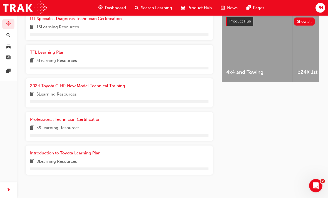
scroll to position [222, 0]
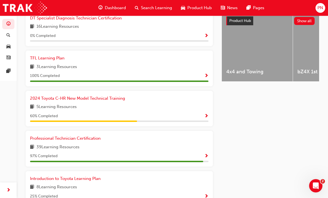
click at [208, 154] on span "Show Progress" at bounding box center [206, 156] width 4 height 5
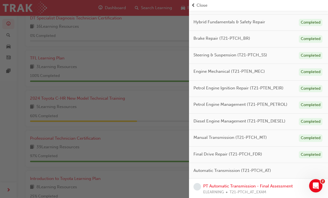
scroll to position [91, 0]
click at [265, 186] on link "PT Automatic Transmission - Final Assessment" at bounding box center [247, 186] width 89 height 5
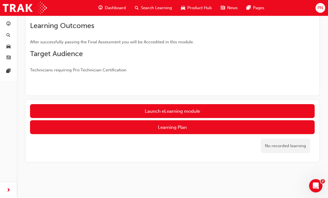
scroll to position [92, 0]
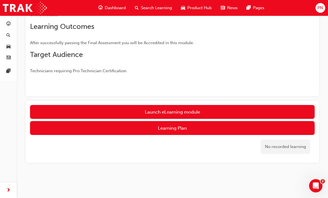
click at [227, 108] on button "Launch eLearning module" at bounding box center [172, 112] width 285 height 14
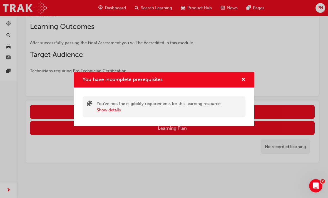
click at [119, 109] on button "Show details" at bounding box center [109, 110] width 24 height 6
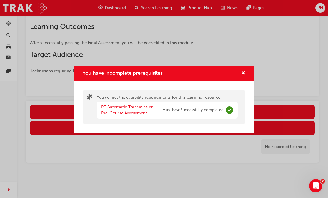
click at [220, 112] on span "Must have Successfully completed" at bounding box center [192, 110] width 61 height 6
click at [241, 77] on div "You have incomplete prerequisites" at bounding box center [241, 73] width 9 height 7
click at [242, 76] on span "cross-icon" at bounding box center [243, 73] width 4 height 5
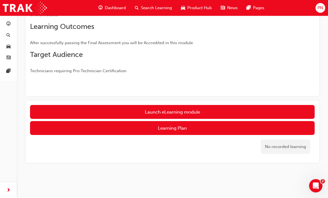
click at [200, 125] on button "Learning Plan" at bounding box center [172, 128] width 285 height 14
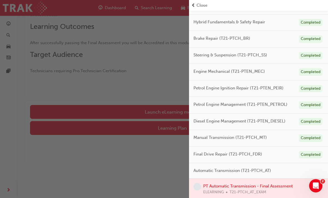
scroll to position [91, 0]
click at [267, 171] on span "Automatic Transmission (T21-PTCH_AT)" at bounding box center [232, 171] width 78 height 6
click at [273, 190] on div at bounding box center [258, 189] width 139 height 21
click at [274, 187] on div at bounding box center [258, 189] width 139 height 21
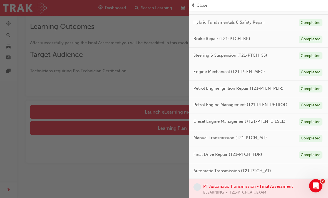
click at [155, 155] on div "button" at bounding box center [94, 99] width 189 height 198
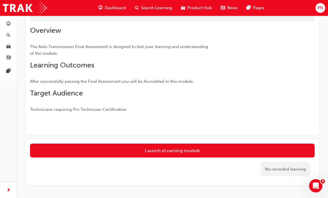
scroll to position [58, 0]
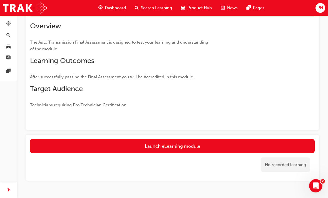
click at [210, 146] on link "Launch eLearning module" at bounding box center [172, 146] width 285 height 14
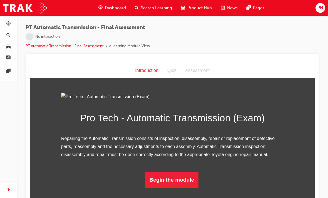
scroll to position [42, 0]
click at [183, 188] on button "Begin the module" at bounding box center [172, 180] width 54 height 16
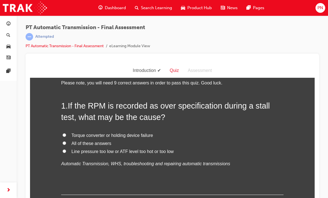
scroll to position [26, 0]
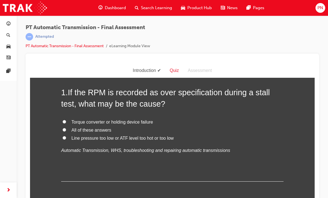
click at [98, 131] on span "All of these answers" at bounding box center [91, 130] width 40 height 5
click at [66, 131] on input "All of these answers" at bounding box center [65, 130] width 4 height 4
radio input "true"
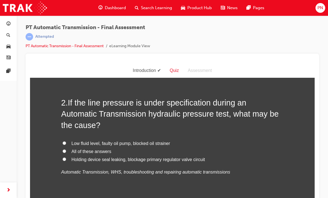
scroll to position [138, 0]
click at [105, 151] on span "All of these answers" at bounding box center [91, 151] width 40 height 5
click at [66, 151] on input "All of these answers" at bounding box center [65, 151] width 4 height 4
radio input "true"
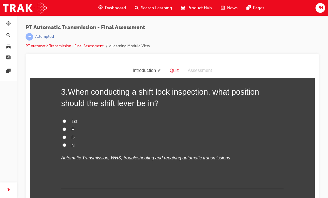
scroll to position [277, 0]
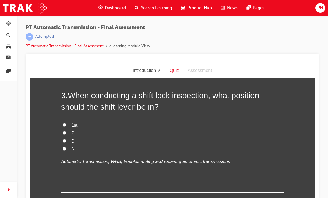
click at [69, 131] on label "P" at bounding box center [172, 133] width 222 height 8
click at [66, 131] on input "P" at bounding box center [65, 133] width 4 height 4
radio input "true"
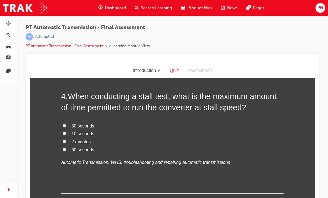
scroll to position [405, 0]
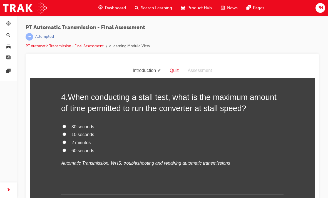
click at [89, 133] on span "10 seconds" at bounding box center [82, 134] width 23 height 5
click at [66, 133] on input "10 seconds" at bounding box center [65, 135] width 4 height 4
radio input "true"
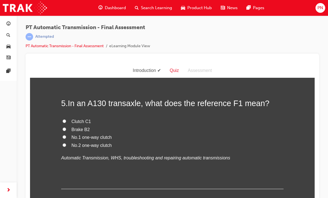
scroll to position [523, 0]
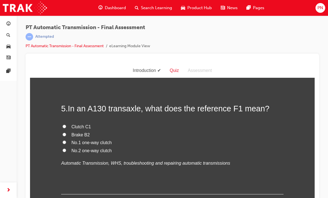
click at [110, 140] on span "No.1 one-way clutch" at bounding box center [91, 142] width 40 height 5
click at [66, 141] on input "No.1 one-way clutch" at bounding box center [65, 143] width 4 height 4
radio input "true"
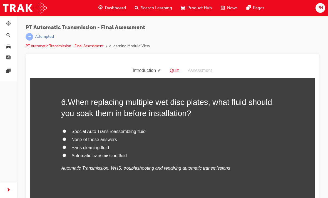
scroll to position [647, 0]
click at [126, 154] on span "Automatic transmission fluid" at bounding box center [98, 156] width 55 height 5
click at [66, 154] on input "Automatic transmission fluid" at bounding box center [65, 156] width 4 height 4
radio input "true"
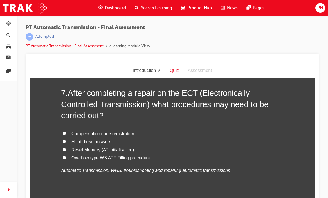
scroll to position [781, 0]
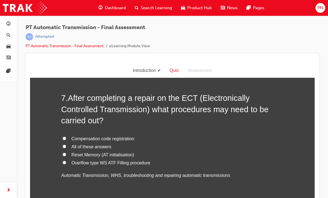
click at [98, 144] on span "All of these answers" at bounding box center [91, 146] width 40 height 5
click at [66, 145] on input "All of these answers" at bounding box center [65, 147] width 4 height 4
radio input "true"
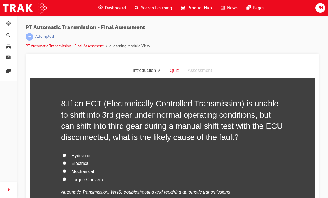
scroll to position [916, 0]
click at [91, 159] on label "Electrical" at bounding box center [172, 163] width 222 height 8
click at [66, 161] on input "Electrical" at bounding box center [65, 163] width 4 height 4
radio input "true"
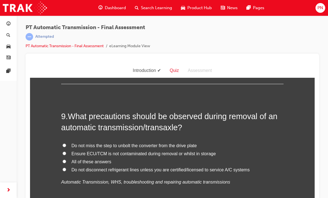
scroll to position [1056, 0]
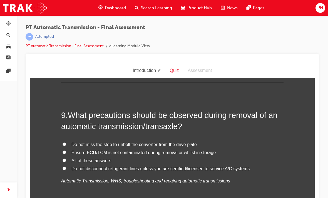
click at [107, 158] on span "All of these answers" at bounding box center [91, 160] width 40 height 5
click at [66, 159] on input "All of these answers" at bounding box center [65, 161] width 4 height 4
radio input "true"
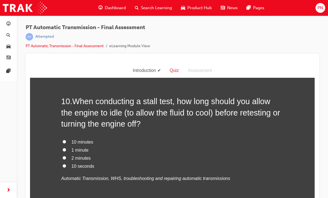
scroll to position [1199, 0]
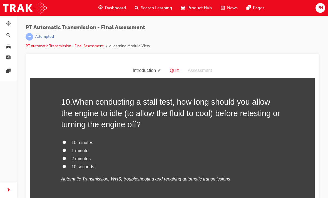
click at [86, 163] on label "10 seconds" at bounding box center [172, 167] width 222 height 8
click at [66, 165] on input "10 seconds" at bounding box center [65, 167] width 4 height 4
radio input "true"
click at [89, 156] on span "2 minutes" at bounding box center [80, 158] width 19 height 5
click at [66, 157] on input "2 minutes" at bounding box center [65, 159] width 4 height 4
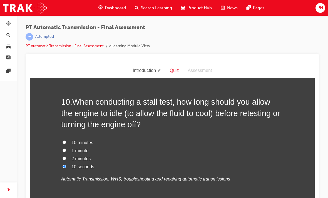
radio input "true"
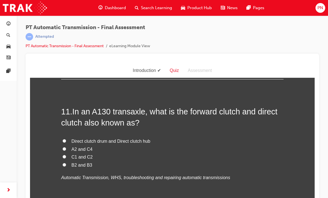
scroll to position [1329, 0]
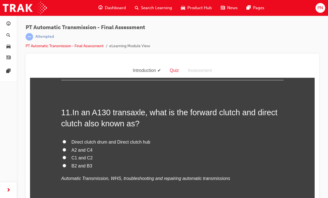
click at [88, 156] on span "C1 and C2" at bounding box center [81, 158] width 21 height 5
click at [66, 156] on input "C1 and C2" at bounding box center [65, 158] width 4 height 4
radio input "true"
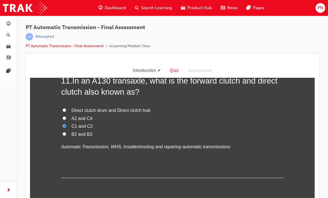
scroll to position [1360, 0]
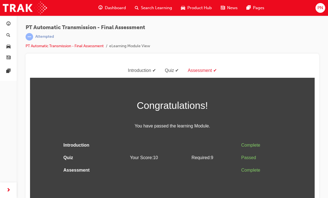
scroll to position [0, 0]
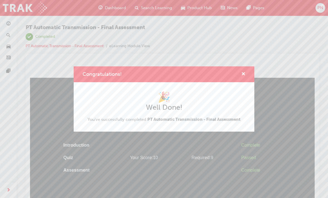
click at [245, 73] on span "cross-icon" at bounding box center [243, 74] width 4 height 5
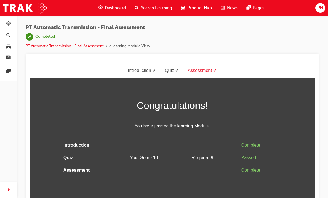
click at [115, 4] on div "Dashboard" at bounding box center [112, 7] width 36 height 11
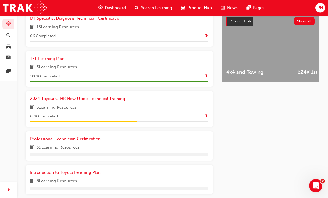
scroll to position [202, 0]
